Goal: Task Accomplishment & Management: Use online tool/utility

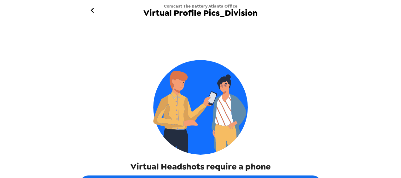
click at [355, 98] on div "Comcast The Battery Atlanta Office Virtual Profile Pics_Division Virtual Headsh…" at bounding box center [200, 89] width 401 height 178
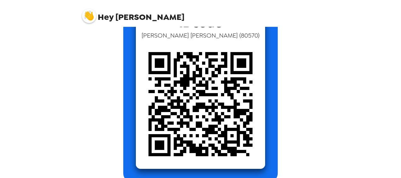
scroll to position [64, 0]
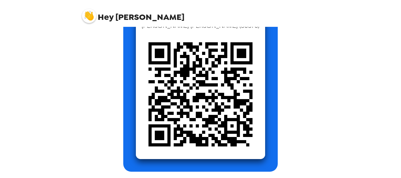
click at [251, 78] on img at bounding box center [200, 94] width 129 height 129
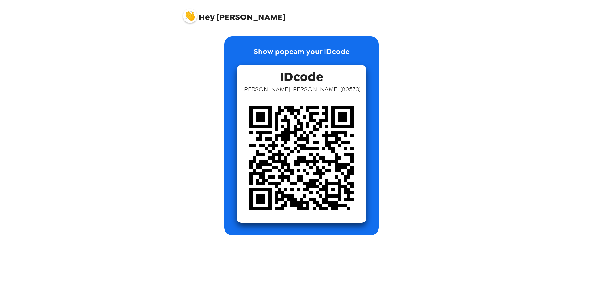
scroll to position [0, 0]
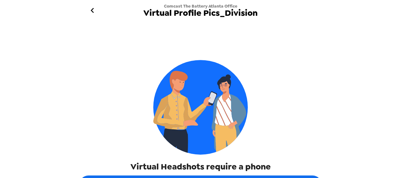
click at [292, 128] on div "Virtual Headshots require a phone" at bounding box center [200, 100] width 243 height 144
